Goal: Transaction & Acquisition: Book appointment/travel/reservation

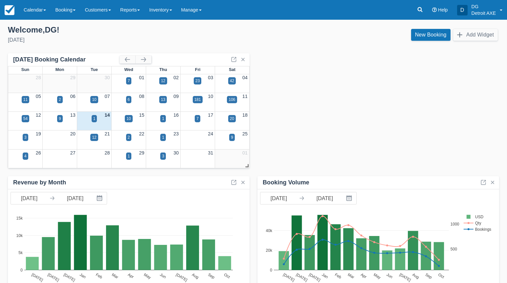
click at [95, 133] on div "19 20 21 22 23 24 25 3 12 2 1 9" at bounding box center [128, 137] width 241 height 15
click at [95, 136] on div "12" at bounding box center [94, 137] width 4 height 6
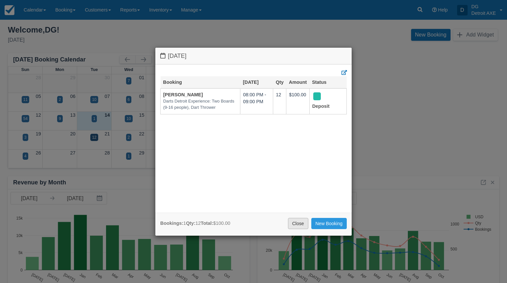
click at [298, 223] on link "Close" at bounding box center [298, 223] width 20 height 11
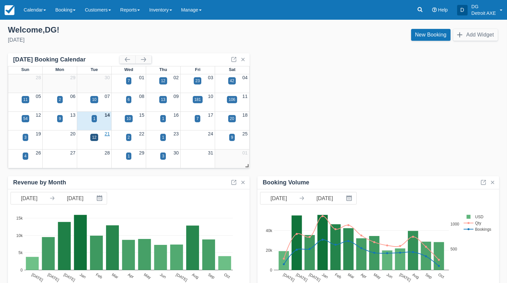
click at [108, 134] on link "21" at bounding box center [107, 133] width 5 height 5
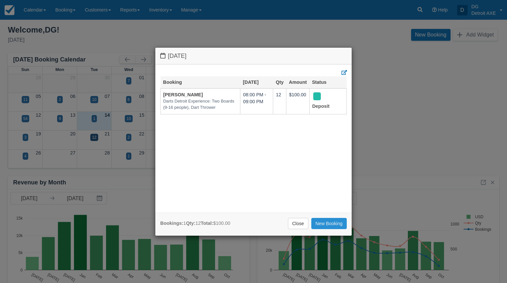
click at [336, 223] on link "New Booking" at bounding box center [329, 223] width 36 height 11
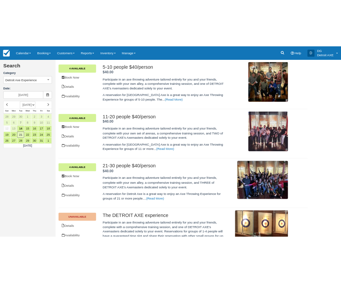
scroll to position [256, 0]
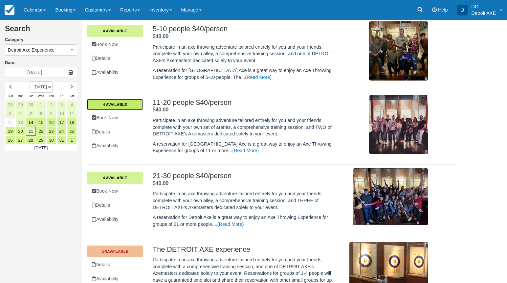
click at [131, 104] on link "4 Available" at bounding box center [115, 104] width 56 height 12
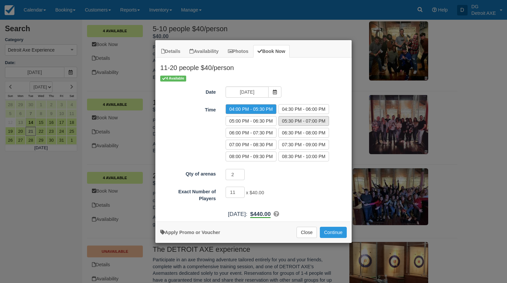
click at [296, 118] on label "05:30 PM - 07:00 PM" at bounding box center [303, 121] width 51 height 10
radio input "true"
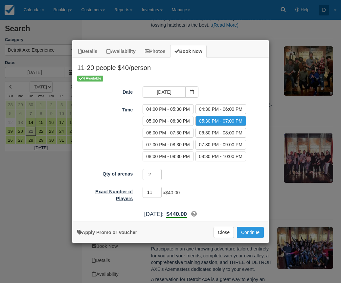
drag, startPoint x: 151, startPoint y: 193, endPoint x: 125, endPoint y: 188, distance: 26.4
click at [127, 188] on div "Exact Number of Players 11 x $40.00 Minimum of 11Maximum of 20" at bounding box center [170, 194] width 196 height 16
type input "20"
click at [214, 192] on div "20 x $40.00 Minimum of 11Maximum of 20" at bounding box center [195, 192] width 115 height 13
click at [253, 233] on button "Continue" at bounding box center [250, 231] width 27 height 11
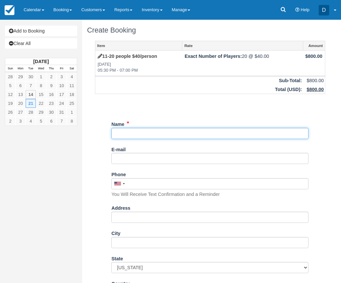
click at [123, 133] on input "Name" at bounding box center [209, 133] width 197 height 11
type input "[PERSON_NAME]"
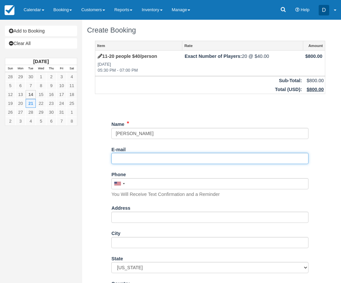
click at [131, 157] on input "E-mail" at bounding box center [209, 158] width 197 height 11
paste input "Michelle.Hicks@pellera.com"
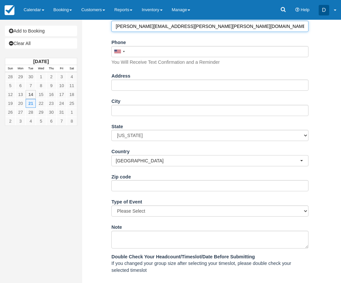
scroll to position [193, 0]
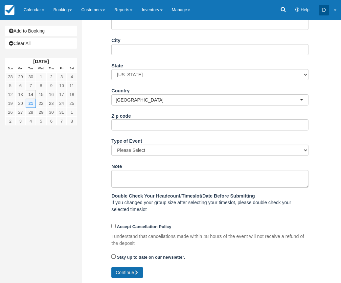
type input "Michelle.Hicks@pellera.com"
click at [126, 272] on button "Continue" at bounding box center [127, 272] width 32 height 11
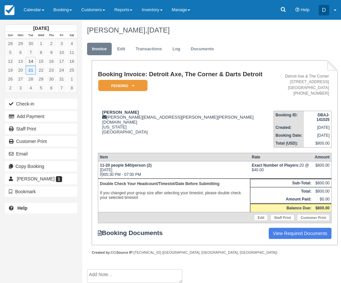
click at [115, 56] on ul "Invoice Edit Transactions Log Documents" at bounding box center [210, 51] width 246 height 20
click at [117, 50] on link "Edit" at bounding box center [121, 49] width 18 height 13
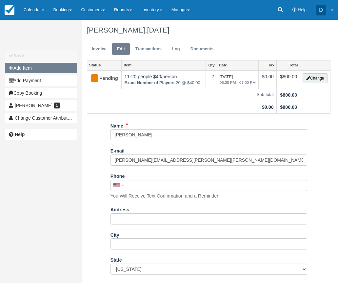
click at [36, 71] on button "Add Item" at bounding box center [41, 68] width 72 height 11
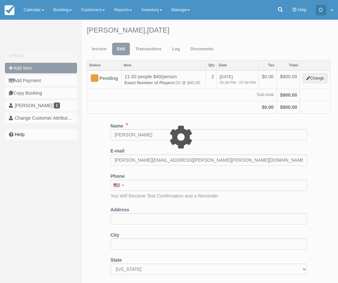
type input "0.00"
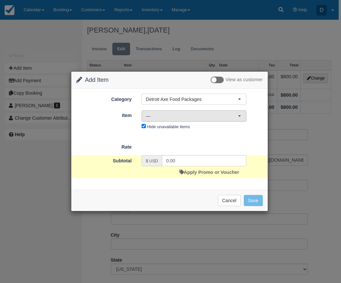
click at [172, 114] on span "—" at bounding box center [192, 116] width 92 height 7
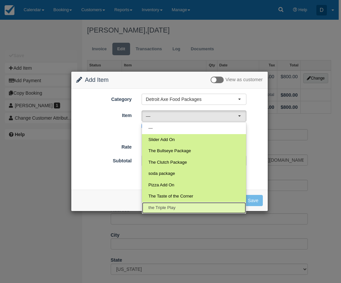
click at [169, 204] on link "the Triple Play" at bounding box center [194, 207] width 104 height 11
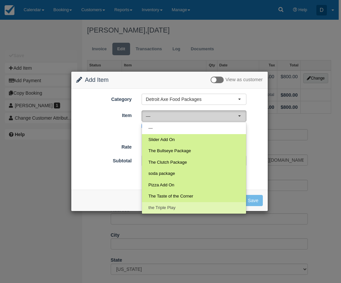
select select "188"
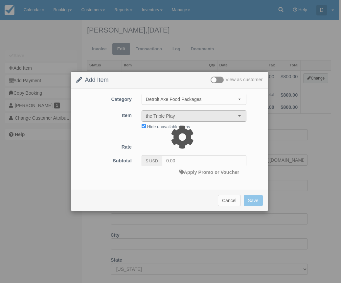
type input "84.00"
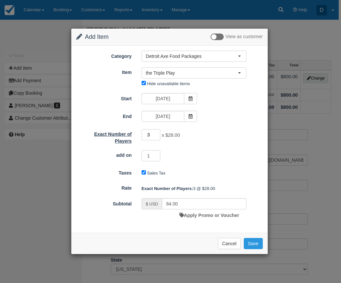
drag, startPoint x: 153, startPoint y: 134, endPoint x: 131, endPoint y: 134, distance: 21.3
click at [131, 134] on div "Exact Number of Players 3 x $28.00 Required." at bounding box center [169, 136] width 196 height 16
type input "20"
type input "560.00"
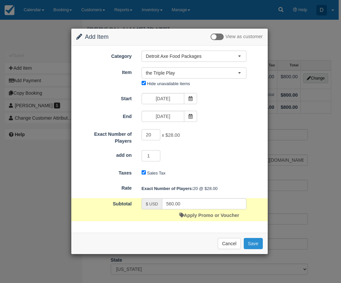
click at [255, 245] on button "Save" at bounding box center [253, 243] width 19 height 11
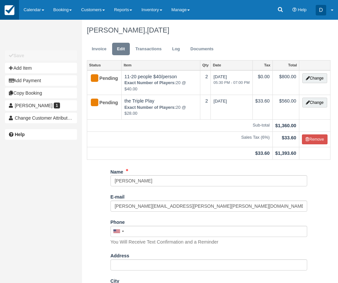
click at [12, 11] on img at bounding box center [10, 10] width 10 height 10
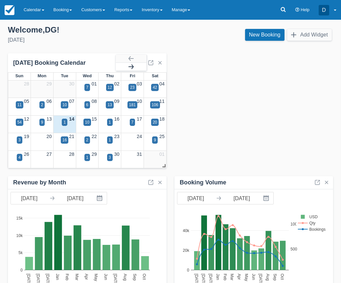
click at [131, 66] on button "button" at bounding box center [131, 67] width 31 height 8
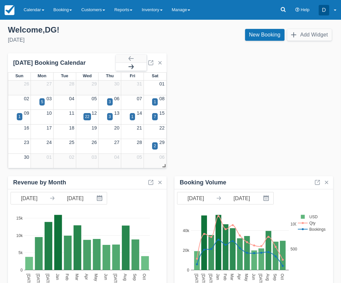
click at [131, 66] on button "button" at bounding box center [131, 67] width 31 height 8
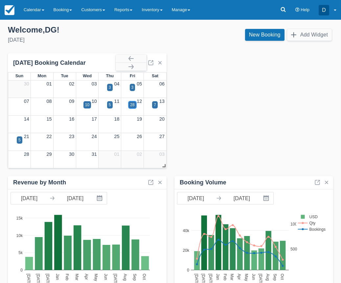
click at [131, 106] on div "28" at bounding box center [132, 105] width 4 height 6
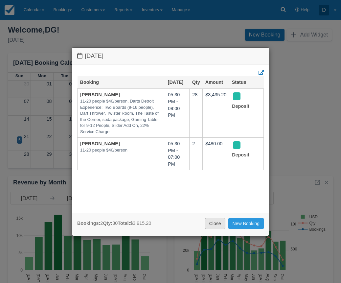
click at [218, 221] on link "Close" at bounding box center [215, 223] width 20 height 11
